Goal: Information Seeking & Learning: Learn about a topic

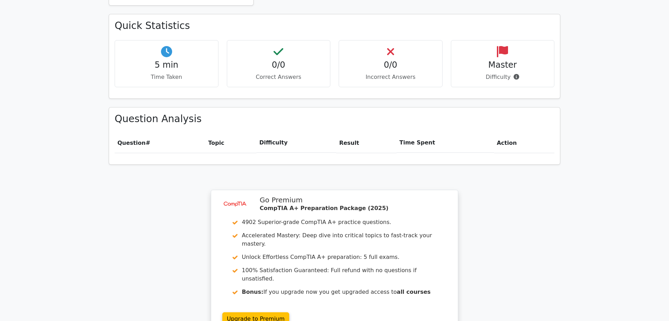
scroll to position [433, 0]
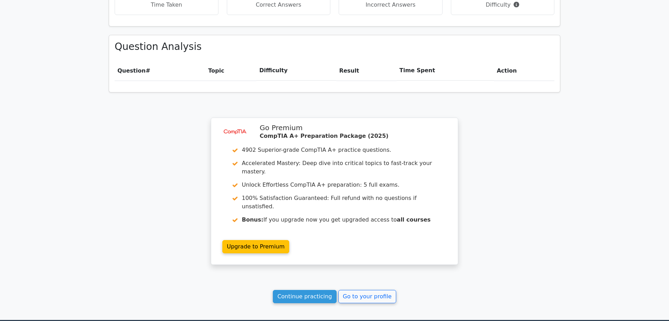
click at [312, 274] on div "Your Test Results CompTIA A+ 0% Your Score Keep practicing! Performance by Topi…" at bounding box center [335, 34] width 460 height 569
click at [312, 290] on link "Continue practicing" at bounding box center [305, 296] width 64 height 13
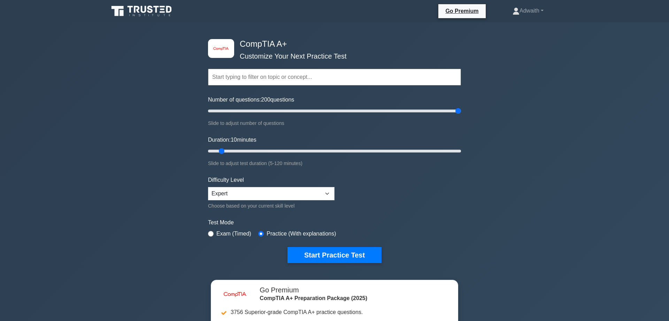
drag, startPoint x: 217, startPoint y: 114, endPoint x: 407, endPoint y: 155, distance: 194.5
type input "200"
click at [461, 115] on input "Number of questions: 200 questions" at bounding box center [334, 111] width 253 height 8
drag, startPoint x: 231, startPoint y: 149, endPoint x: 518, endPoint y: 150, distance: 286.8
type input "120"
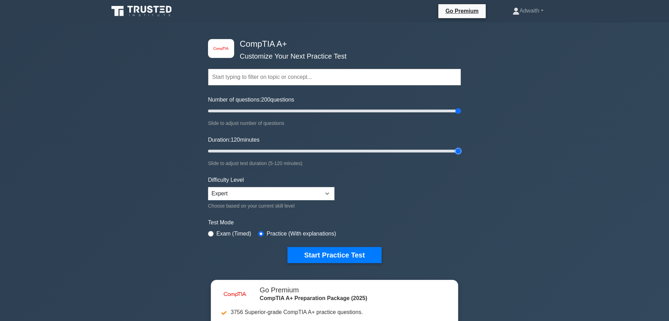
click at [461, 150] on input "Duration: 120 minutes" at bounding box center [334, 151] width 253 height 8
click at [208, 187] on select "Beginner Intermediate Expert" at bounding box center [271, 193] width 127 height 13
click option "Intermediate" at bounding box center [0, 0] width 0 height 0
click at [208, 187] on select "Beginner Intermediate Expert" at bounding box center [271, 193] width 127 height 13
select select "expert"
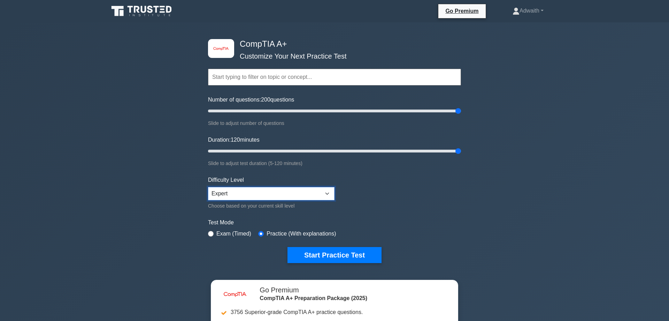
click option "Expert" at bounding box center [0, 0] width 0 height 0
click at [352, 251] on button "Start Practice Test" at bounding box center [335, 255] width 94 height 16
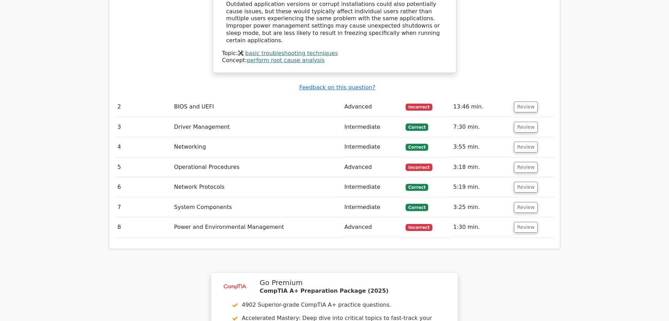
scroll to position [990, 0]
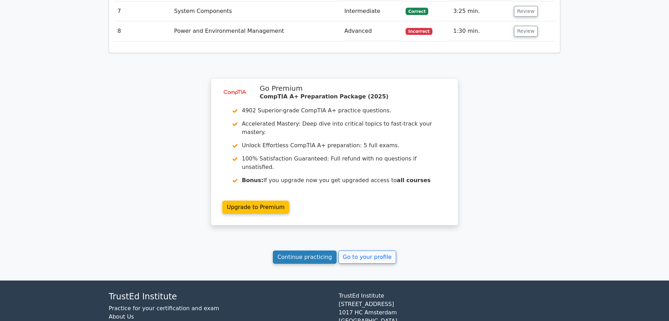
click at [307, 250] on link "Continue practicing" at bounding box center [305, 256] width 64 height 13
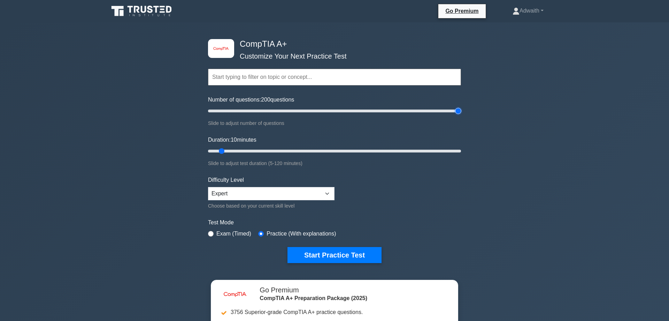
drag, startPoint x: 229, startPoint y: 114, endPoint x: 622, endPoint y: 121, distance: 393.2
type input "200"
click at [461, 115] on input "Number of questions: 200 questions" at bounding box center [334, 111] width 253 height 8
drag, startPoint x: 275, startPoint y: 147, endPoint x: 512, endPoint y: 167, distance: 238.5
type input "120"
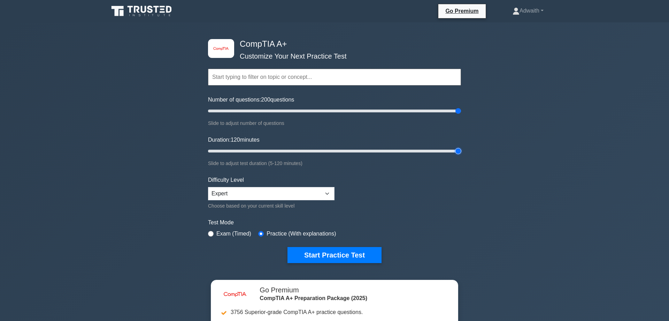
click at [461, 155] on input "Duration: 120 minutes" at bounding box center [334, 151] width 253 height 8
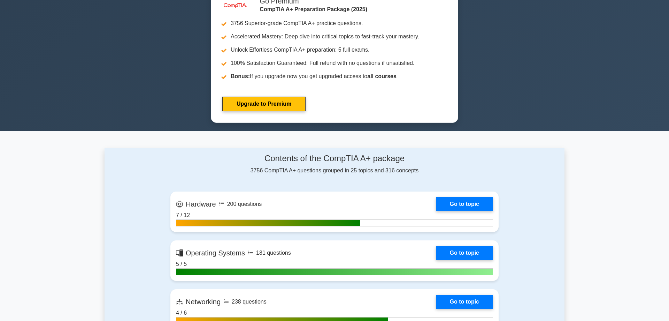
scroll to position [144, 0]
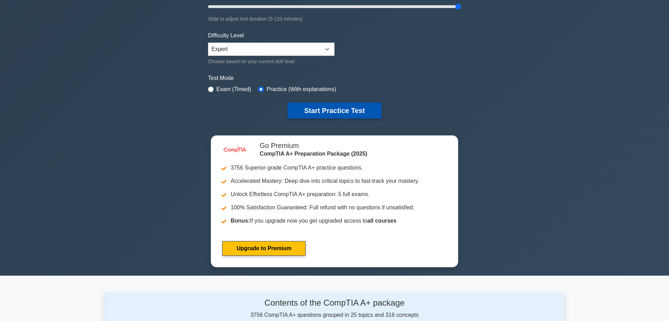
click at [339, 114] on button "Start Practice Test" at bounding box center [335, 110] width 94 height 16
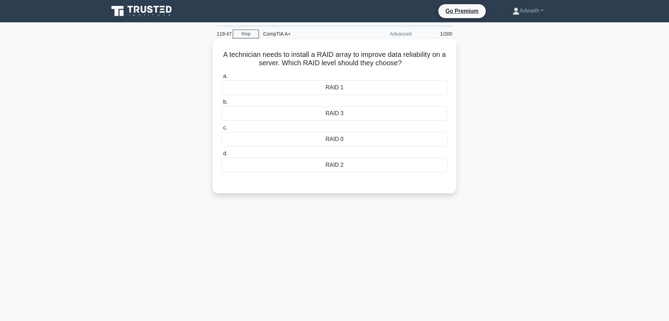
click at [359, 85] on div "RAID 1" at bounding box center [335, 87] width 226 height 15
click at [222, 78] on input "a. RAID 1" at bounding box center [222, 76] width 0 height 5
radio input "true"
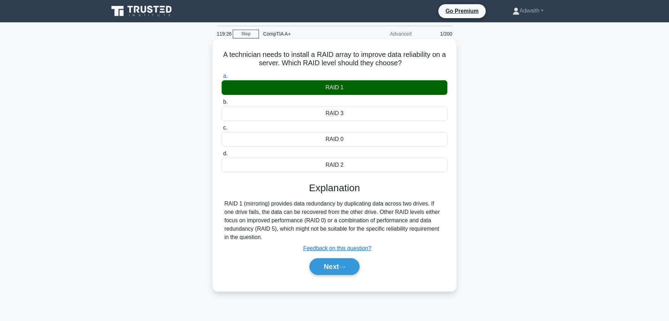
click at [229, 51] on h5 "A technician needs to install a RAID array to improve data reliability on a ser…" at bounding box center [334, 58] width 227 height 17
copy icon
